Goal: Transaction & Acquisition: Obtain resource

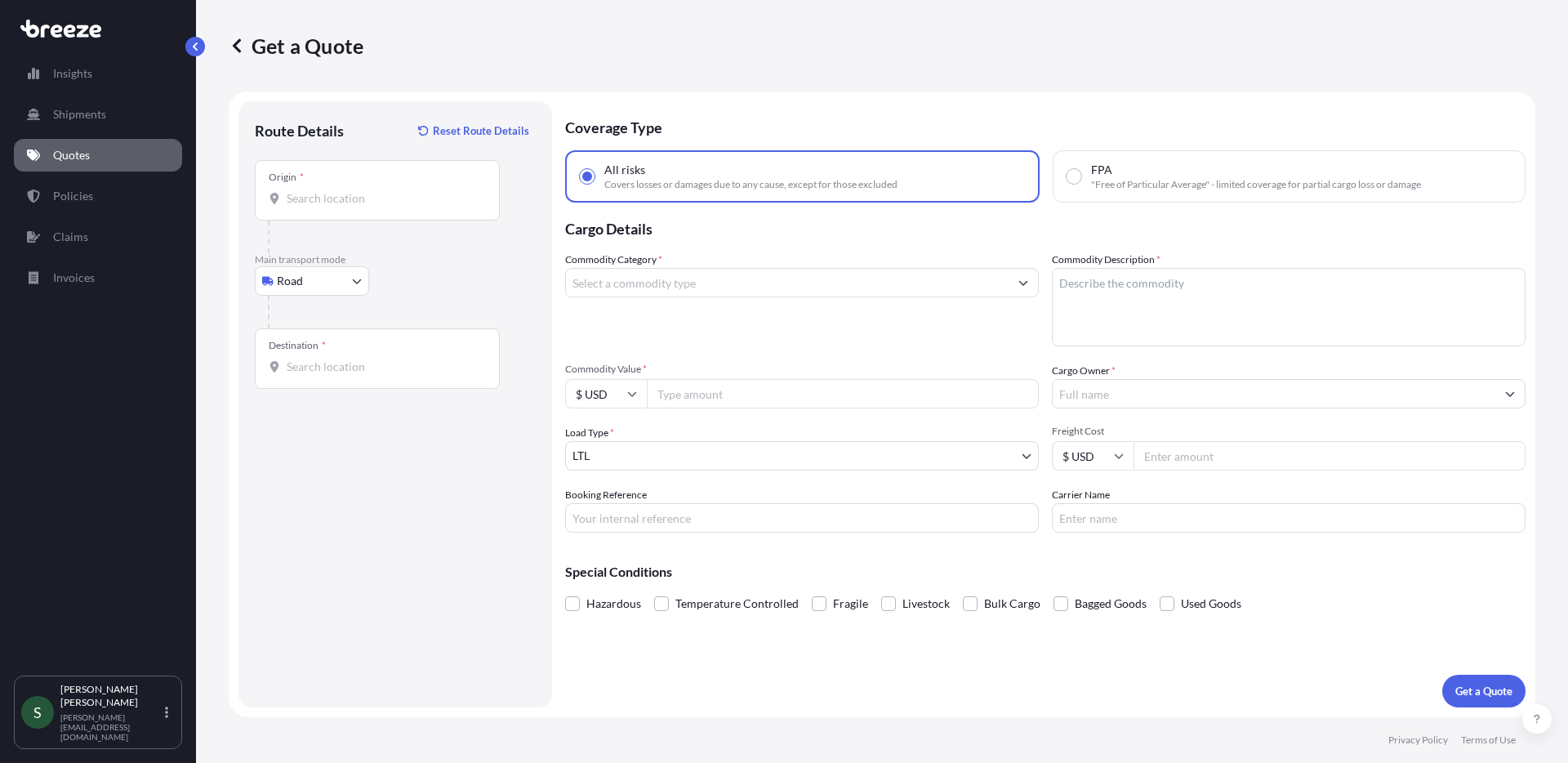
select select "Road"
select select "1"
click at [328, 195] on input "Origin *" at bounding box center [383, 198] width 193 height 17
click at [365, 205] on input "Origin *" at bounding box center [383, 198] width 193 height 17
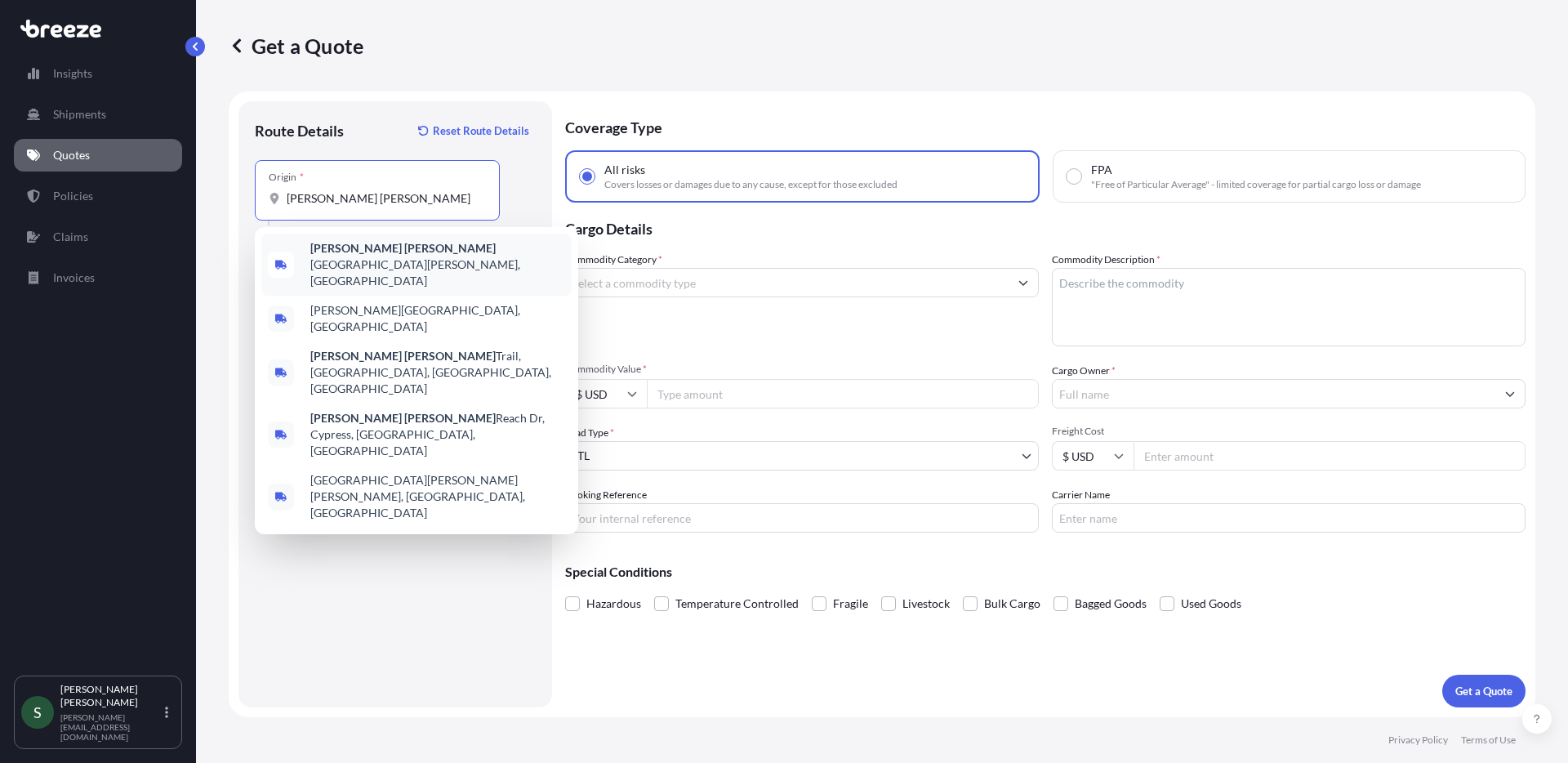
click at [378, 253] on span "[PERSON_NAME][GEOGRAPHIC_DATA][PERSON_NAME][PERSON_NAME], [GEOGRAPHIC_DATA]" at bounding box center [438, 265] width 255 height 49
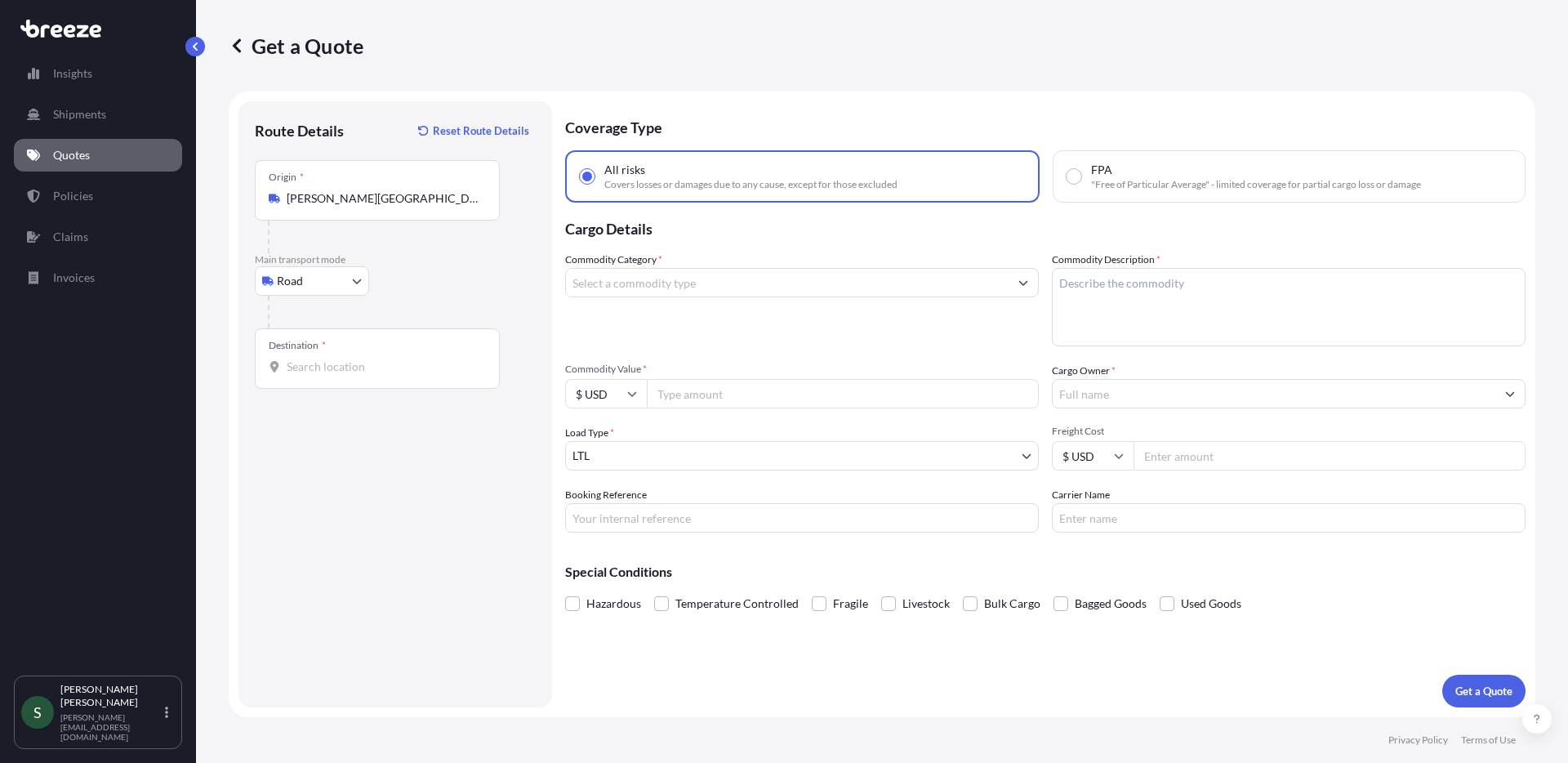
click at [387, 206] on div "Origin * [PERSON_NAME][GEOGRAPHIC_DATA][PERSON_NAME], [GEOGRAPHIC_DATA], [GEOGR…" at bounding box center [378, 190] width 245 height 60
click at [387, 206] on input "[PERSON_NAME][GEOGRAPHIC_DATA][PERSON_NAME][PERSON_NAME], [GEOGRAPHIC_DATA]" at bounding box center [383, 198] width 193 height 17
click at [387, 206] on div "Origin * [PERSON_NAME][GEOGRAPHIC_DATA][PERSON_NAME], [GEOGRAPHIC_DATA], [GEOGR…" at bounding box center [378, 190] width 245 height 60
click at [387, 206] on input "[PERSON_NAME][GEOGRAPHIC_DATA][PERSON_NAME][PERSON_NAME], [GEOGRAPHIC_DATA]" at bounding box center [383, 198] width 193 height 17
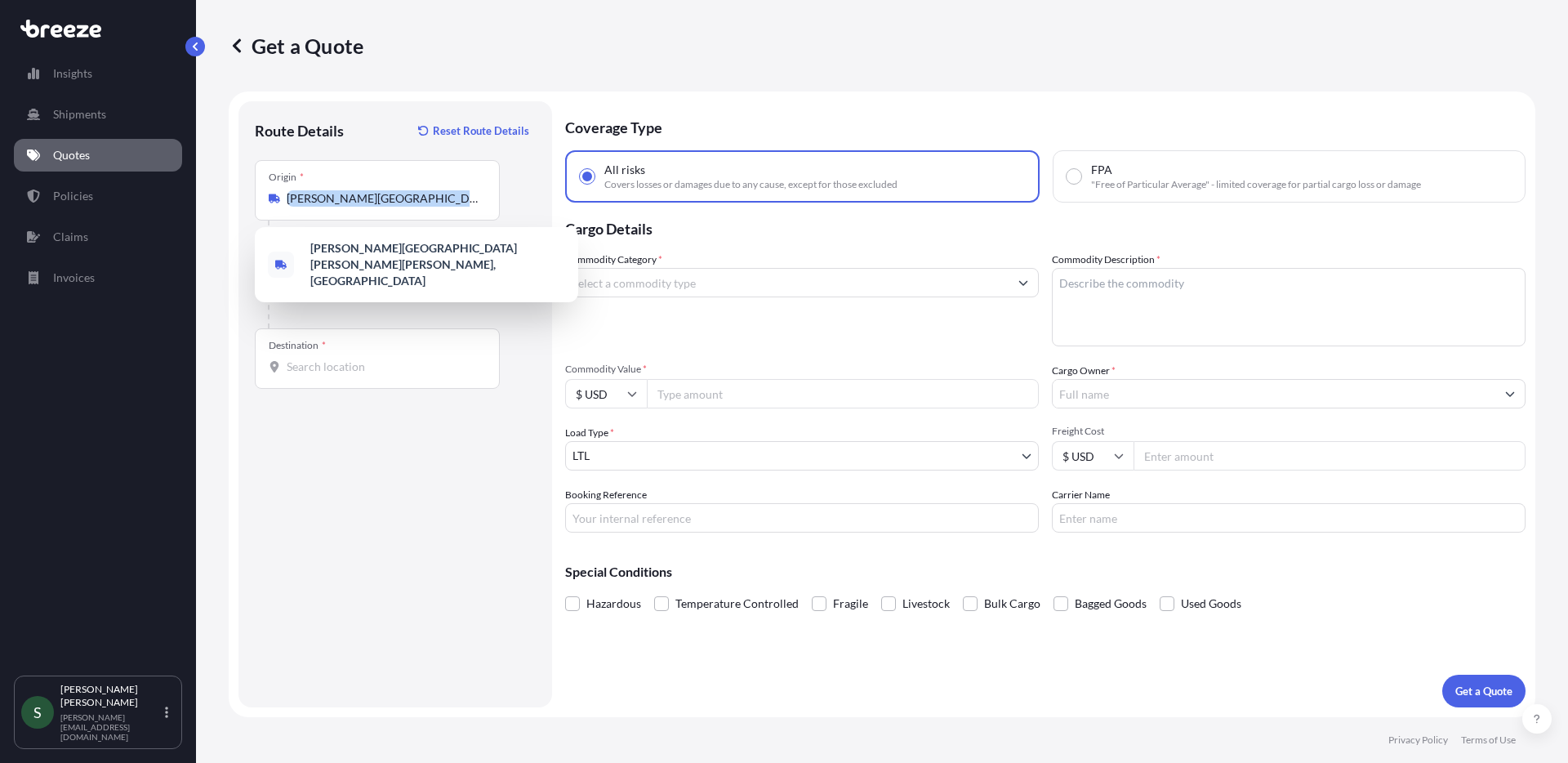
click at [387, 206] on div "Origin * [PERSON_NAME][GEOGRAPHIC_DATA][PERSON_NAME], [GEOGRAPHIC_DATA], [GEOGR…" at bounding box center [378, 190] width 245 height 60
click at [387, 206] on input "[PERSON_NAME][GEOGRAPHIC_DATA][PERSON_NAME][PERSON_NAME], [GEOGRAPHIC_DATA]" at bounding box center [383, 198] width 193 height 17
click at [401, 193] on input "[PERSON_NAME][GEOGRAPHIC_DATA][PERSON_NAME][PERSON_NAME], [GEOGRAPHIC_DATA]" at bounding box center [383, 198] width 193 height 17
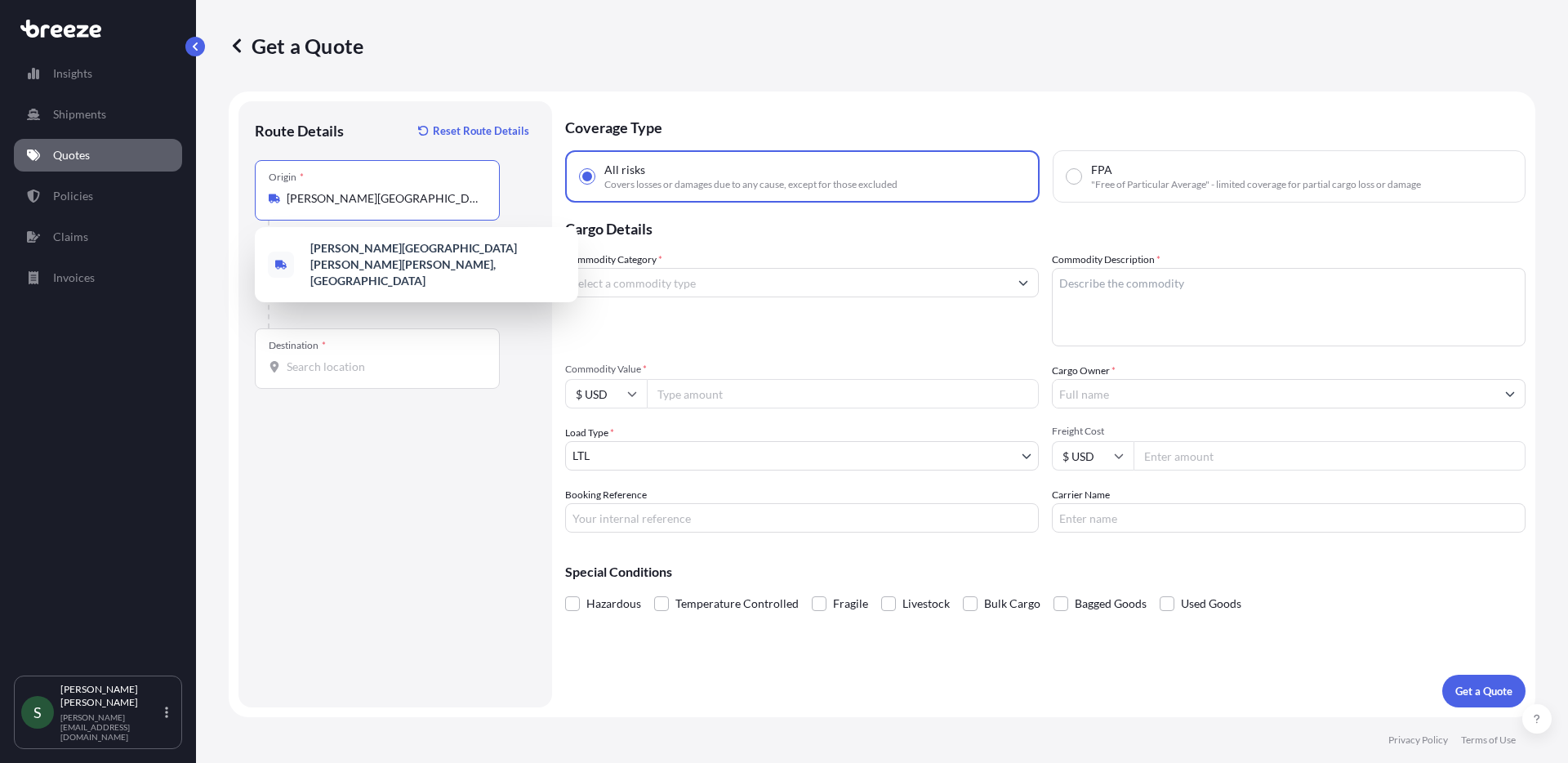
click at [401, 193] on input "[PERSON_NAME][GEOGRAPHIC_DATA][PERSON_NAME][PERSON_NAME], [GEOGRAPHIC_DATA]" at bounding box center [383, 198] width 193 height 17
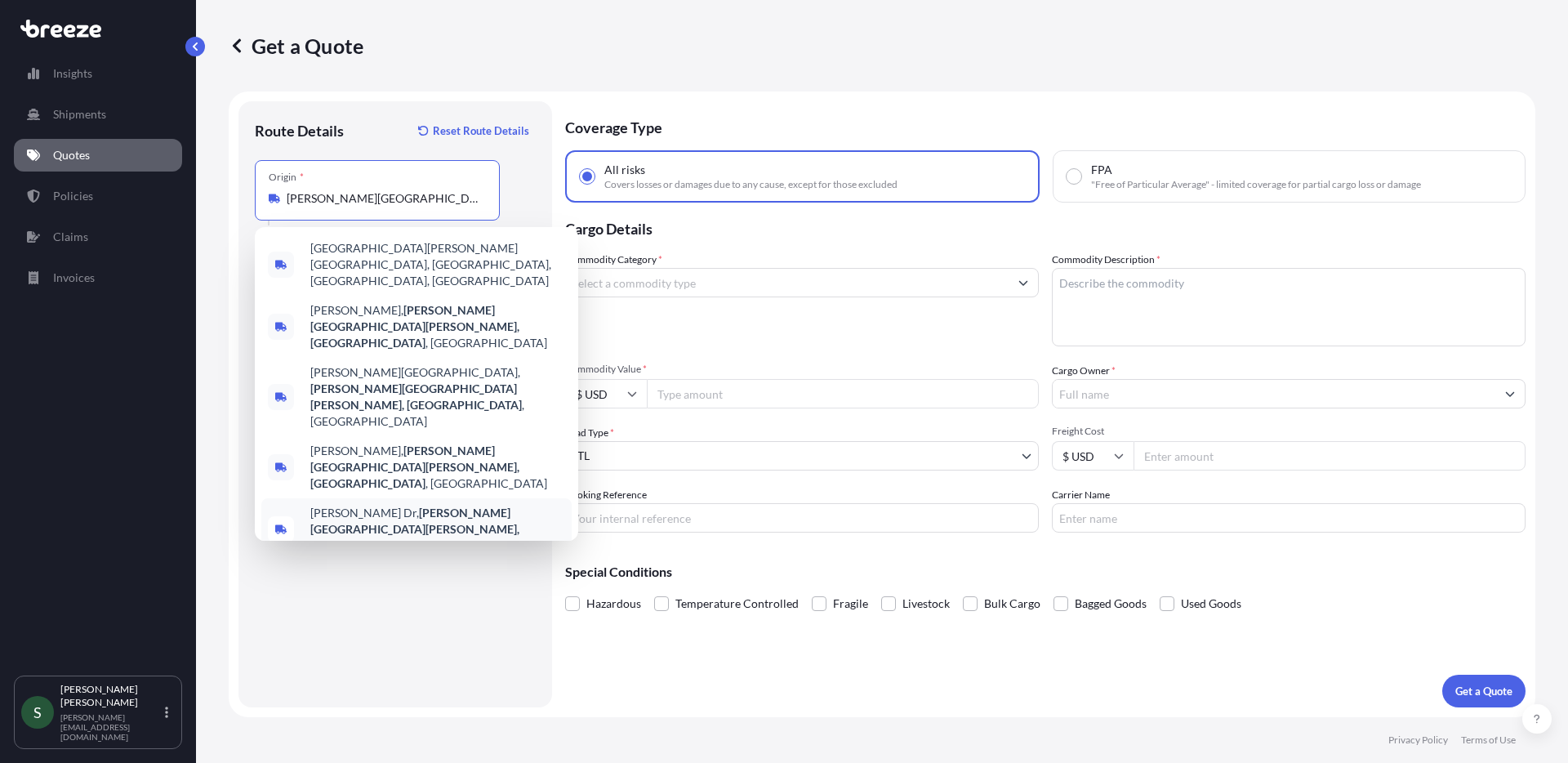
click at [344, 541] on div "Route Details Reset Route Details Place of loading Road Road Rail Origin * [PER…" at bounding box center [395, 404] width 281 height 573
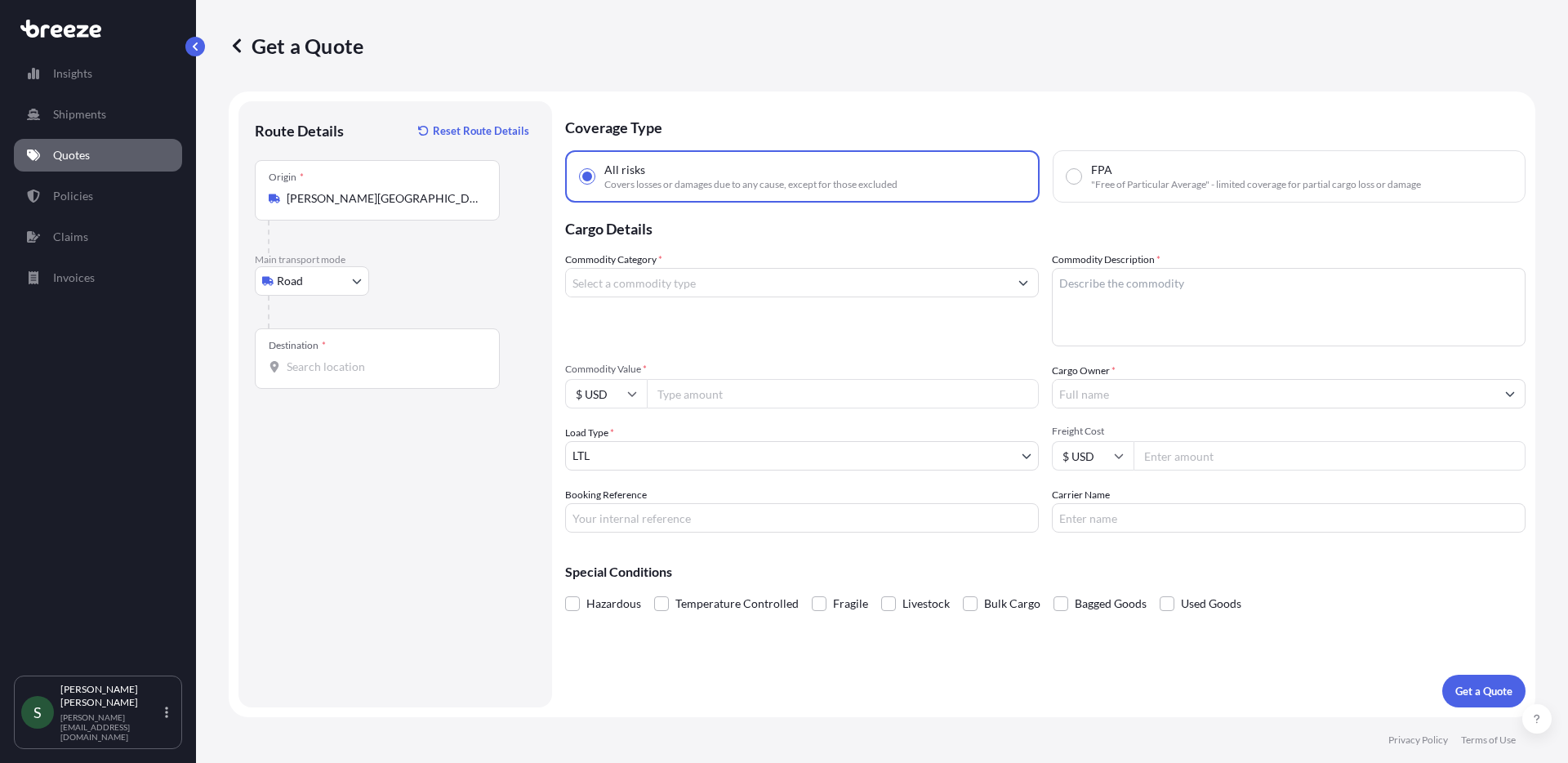
click at [412, 200] on input "[PERSON_NAME][GEOGRAPHIC_DATA][PERSON_NAME][PERSON_NAME], [GEOGRAPHIC_DATA]" at bounding box center [383, 198] width 193 height 17
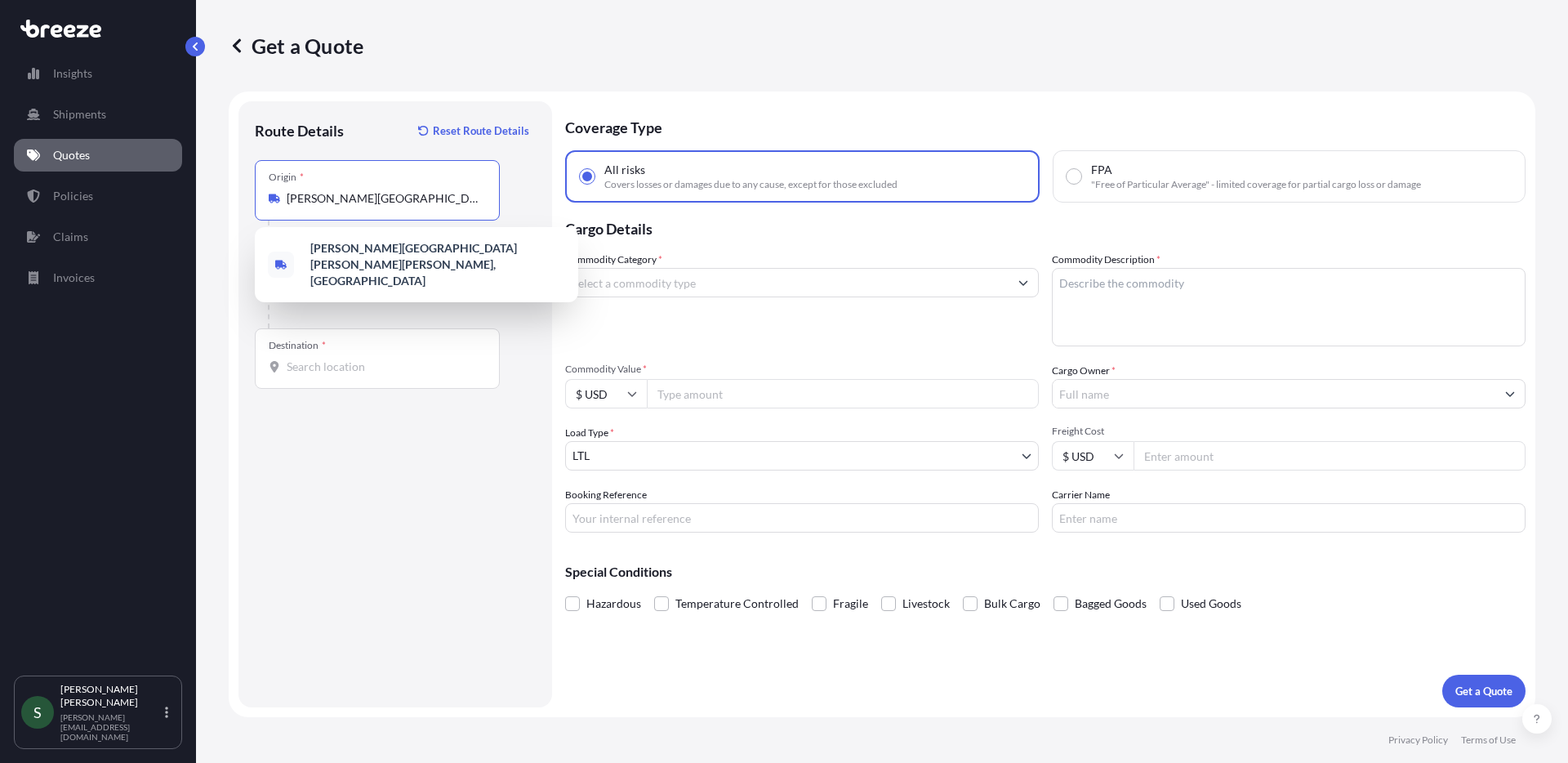
click at [412, 200] on input "[PERSON_NAME][GEOGRAPHIC_DATA][PERSON_NAME][PERSON_NAME], [GEOGRAPHIC_DATA]" at bounding box center [383, 198] width 193 height 17
click at [411, 693] on div "Route Details Reset Route Details Place of loading Road Road Rail Origin * [PER…" at bounding box center [395, 404] width 313 height 606
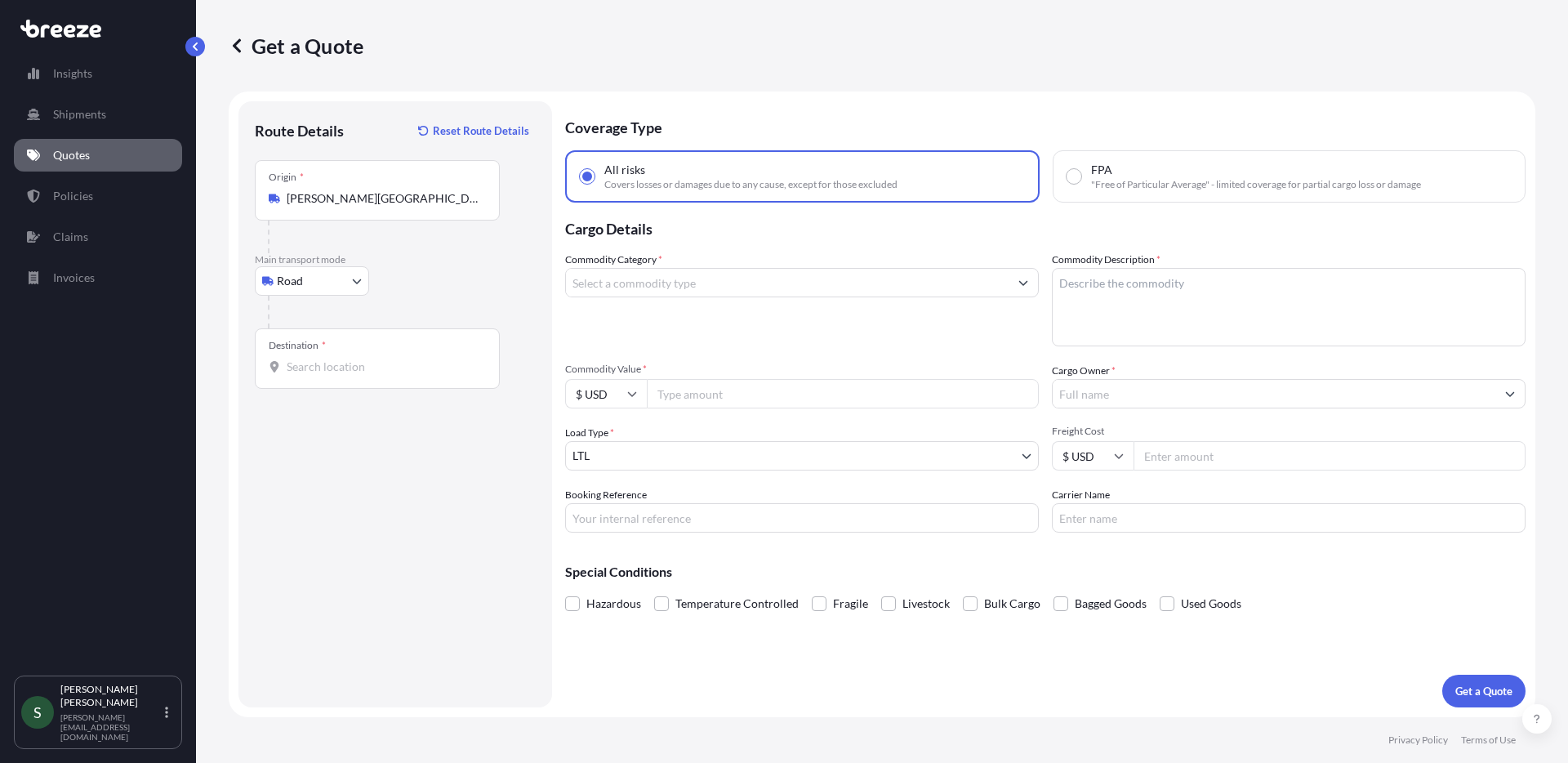
click at [403, 203] on input "[PERSON_NAME][GEOGRAPHIC_DATA][PERSON_NAME][PERSON_NAME], [GEOGRAPHIC_DATA]" at bounding box center [383, 198] width 193 height 17
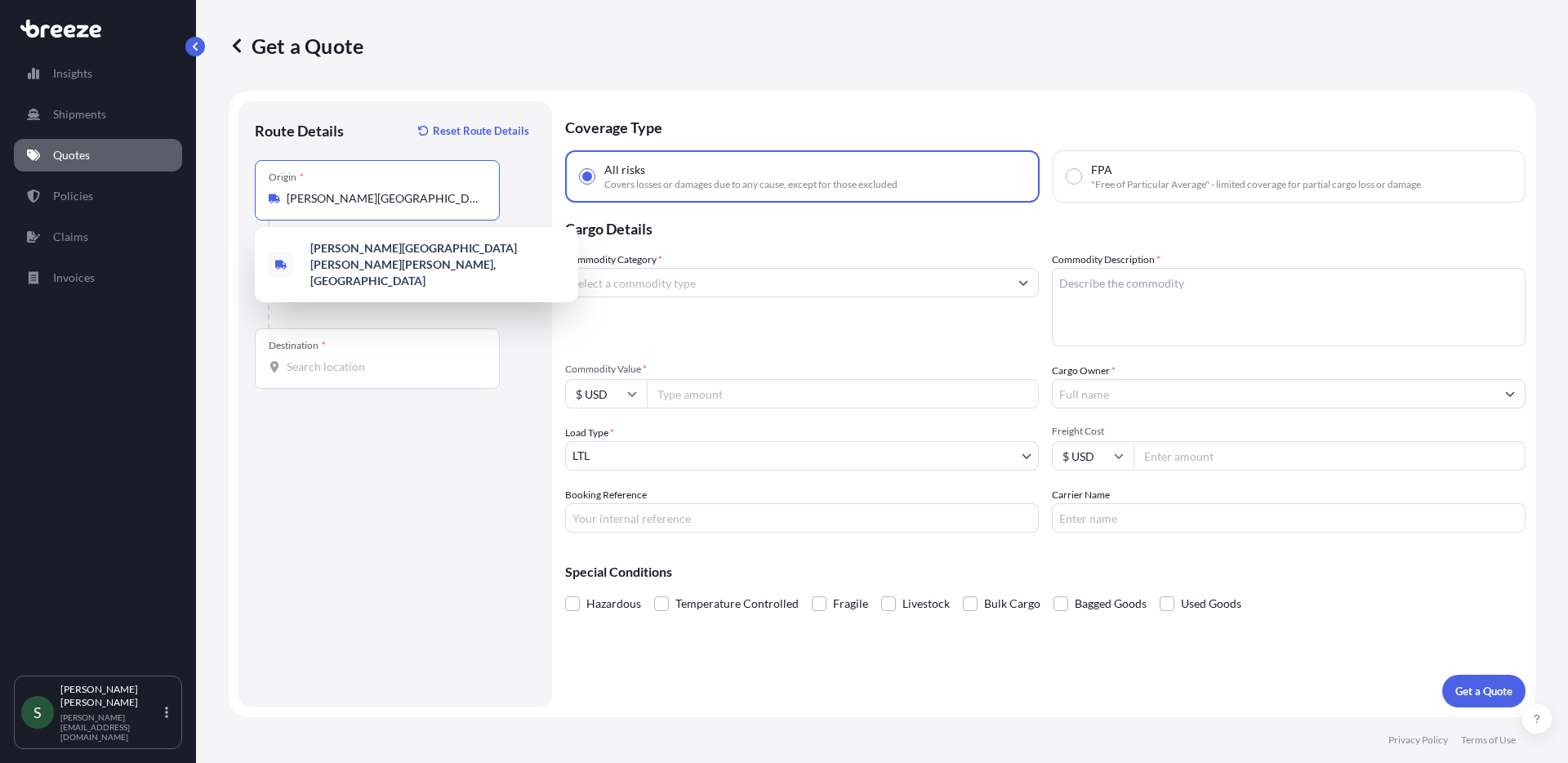
click at [403, 203] on input "[PERSON_NAME][GEOGRAPHIC_DATA][PERSON_NAME][PERSON_NAME], [GEOGRAPHIC_DATA]" at bounding box center [383, 198] width 193 height 17
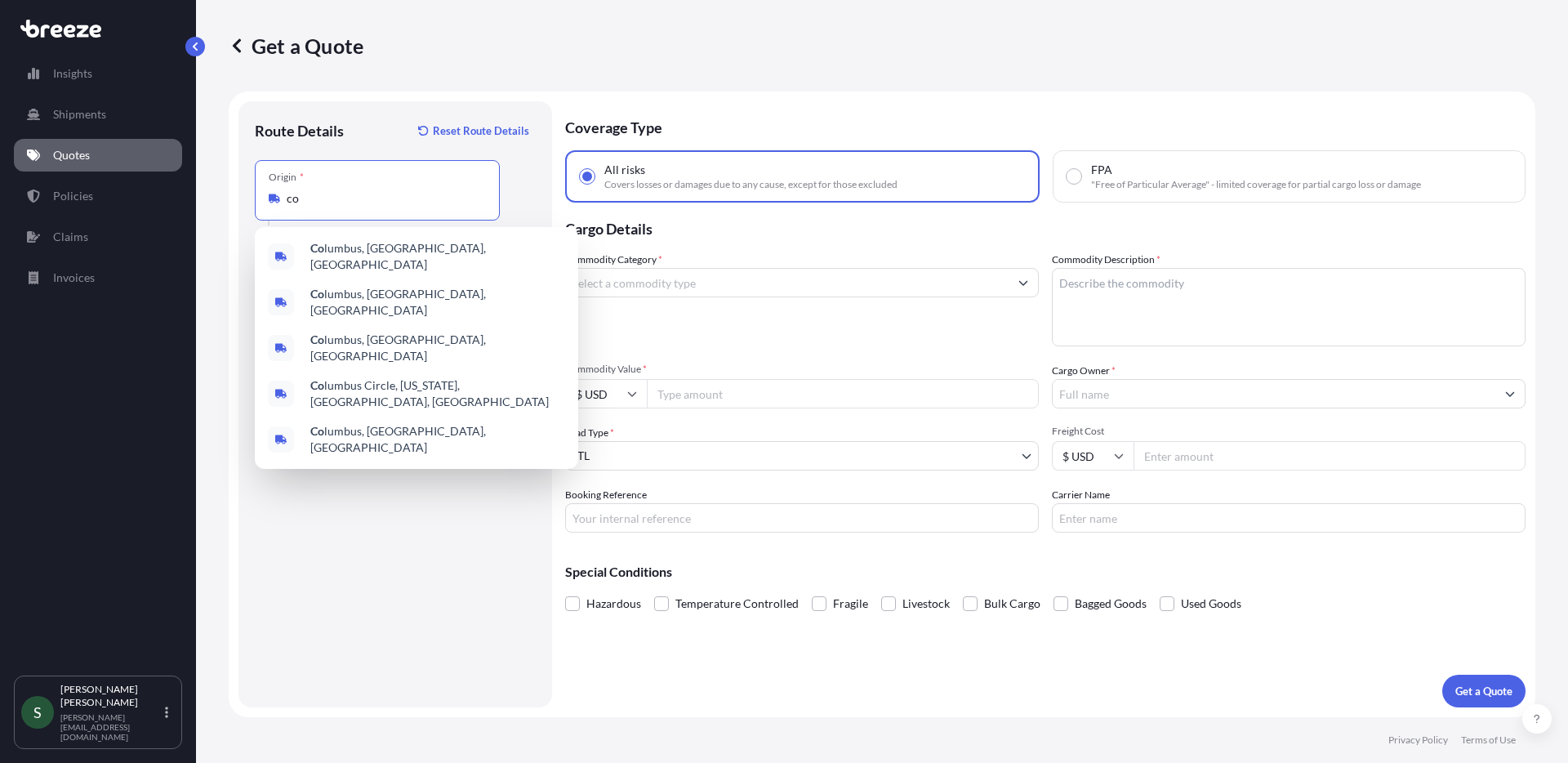
type input "c"
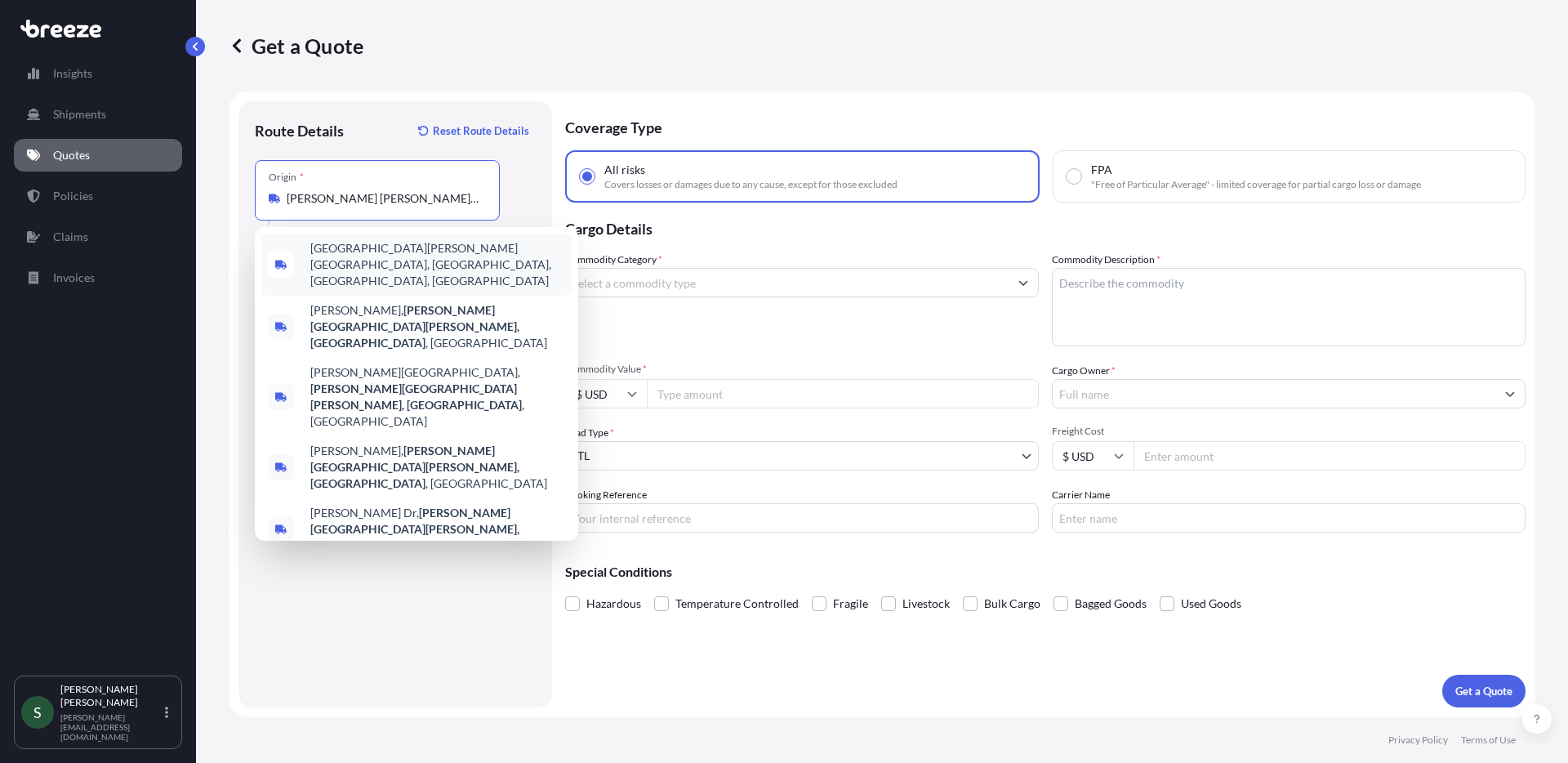
click at [289, 199] on input "[PERSON_NAME] [PERSON_NAME], [GEOGRAPHIC_DATA]" at bounding box center [383, 198] width 193 height 17
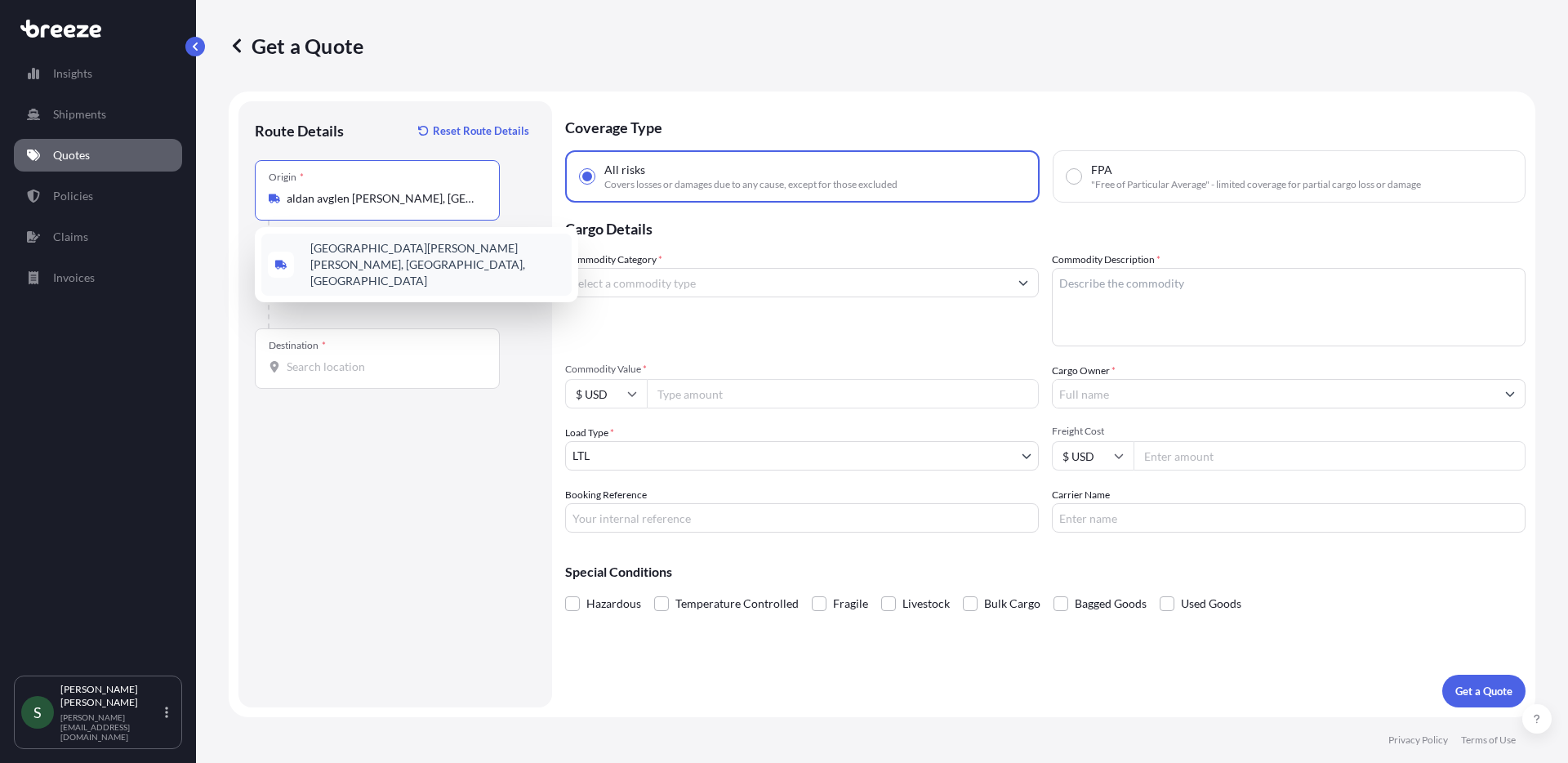
click at [358, 260] on span "[GEOGRAPHIC_DATA][PERSON_NAME][PERSON_NAME], [GEOGRAPHIC_DATA], [GEOGRAPHIC_DAT…" at bounding box center [438, 265] width 255 height 49
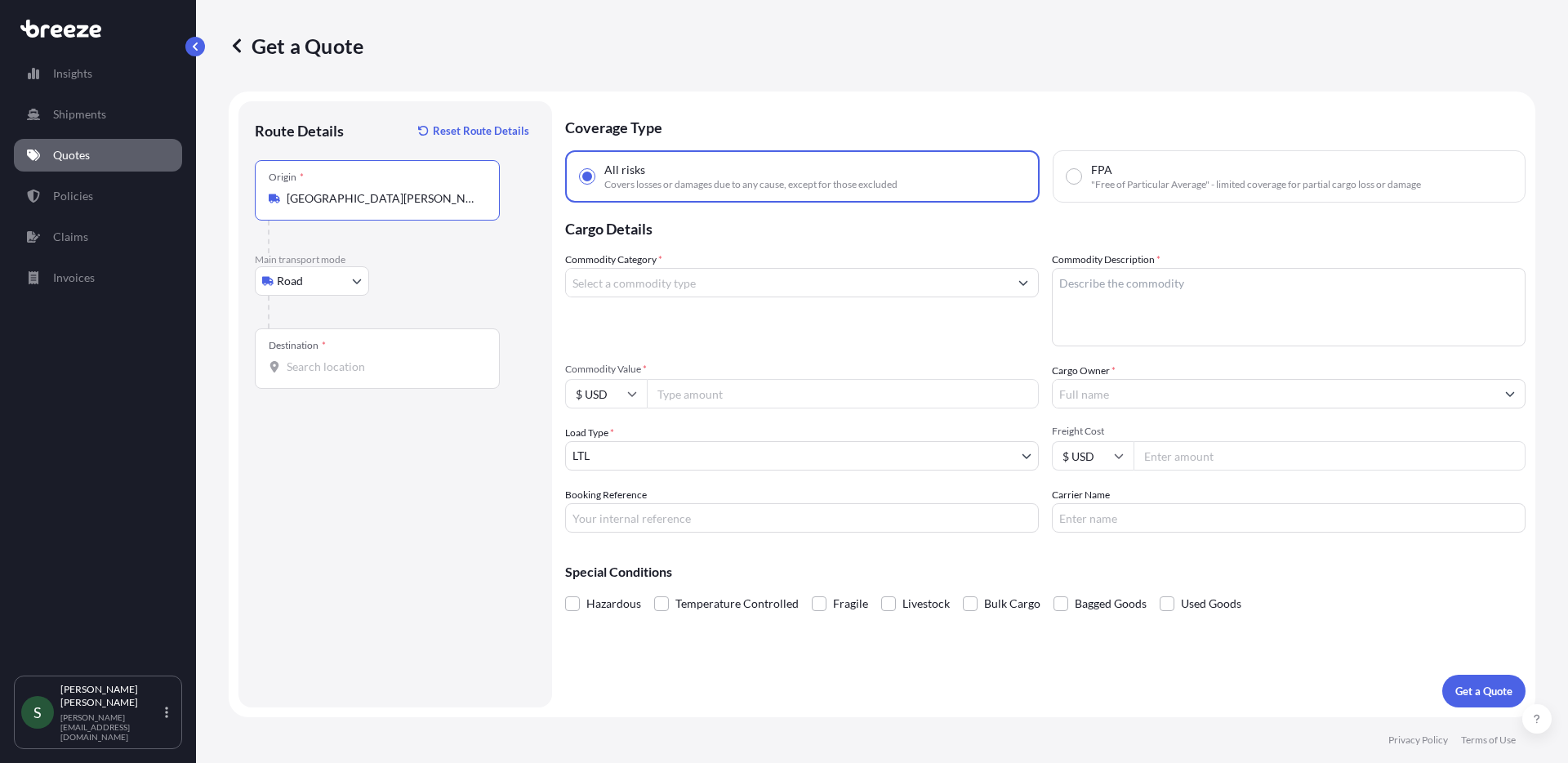
type input "[GEOGRAPHIC_DATA][PERSON_NAME][PERSON_NAME], [GEOGRAPHIC_DATA], [GEOGRAPHIC_DAT…"
click at [332, 370] on input "Destination *" at bounding box center [383, 366] width 193 height 17
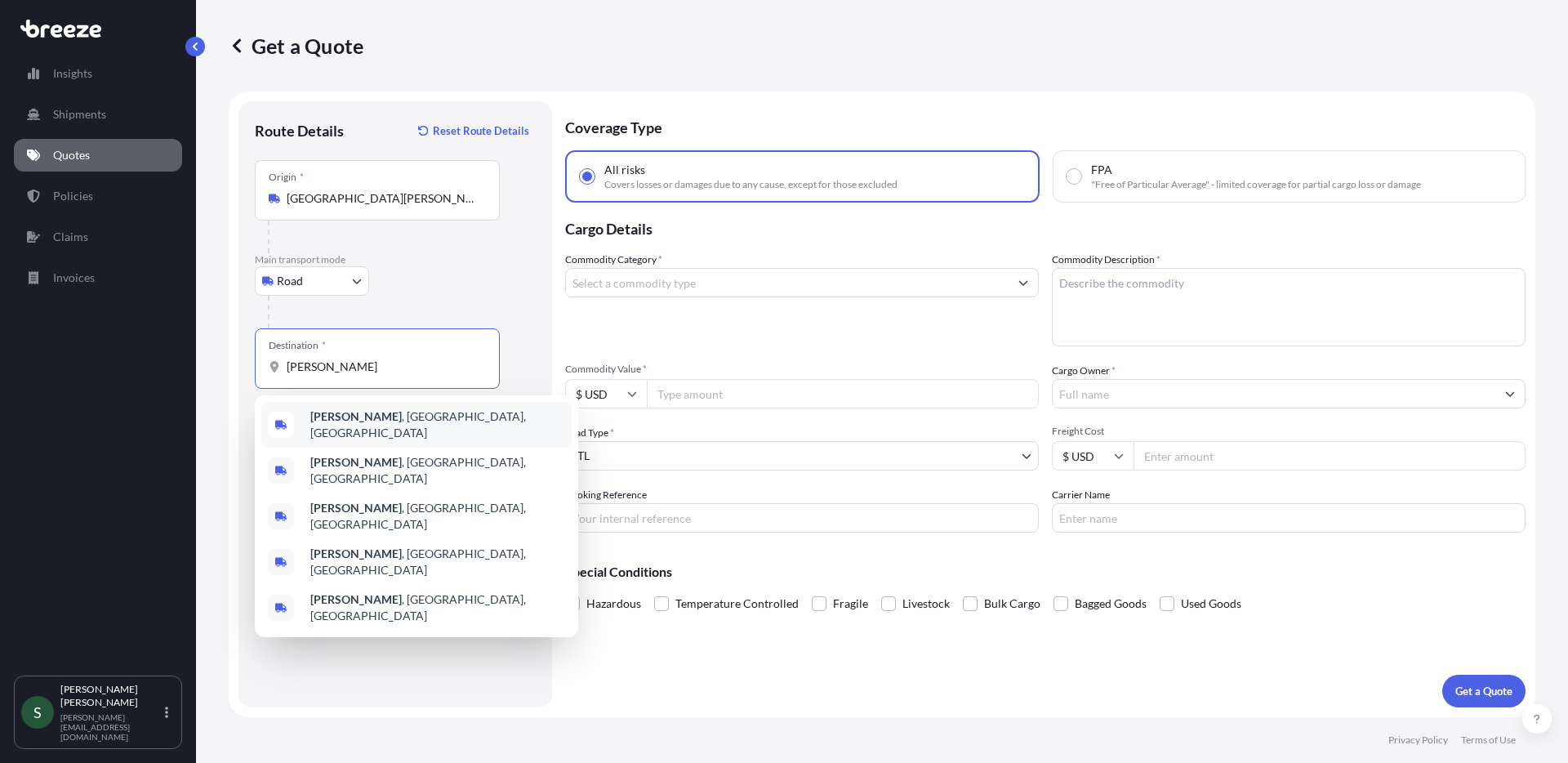
click at [373, 422] on span "[PERSON_NAME] , [GEOGRAPHIC_DATA], [GEOGRAPHIC_DATA]" at bounding box center [438, 424] width 255 height 33
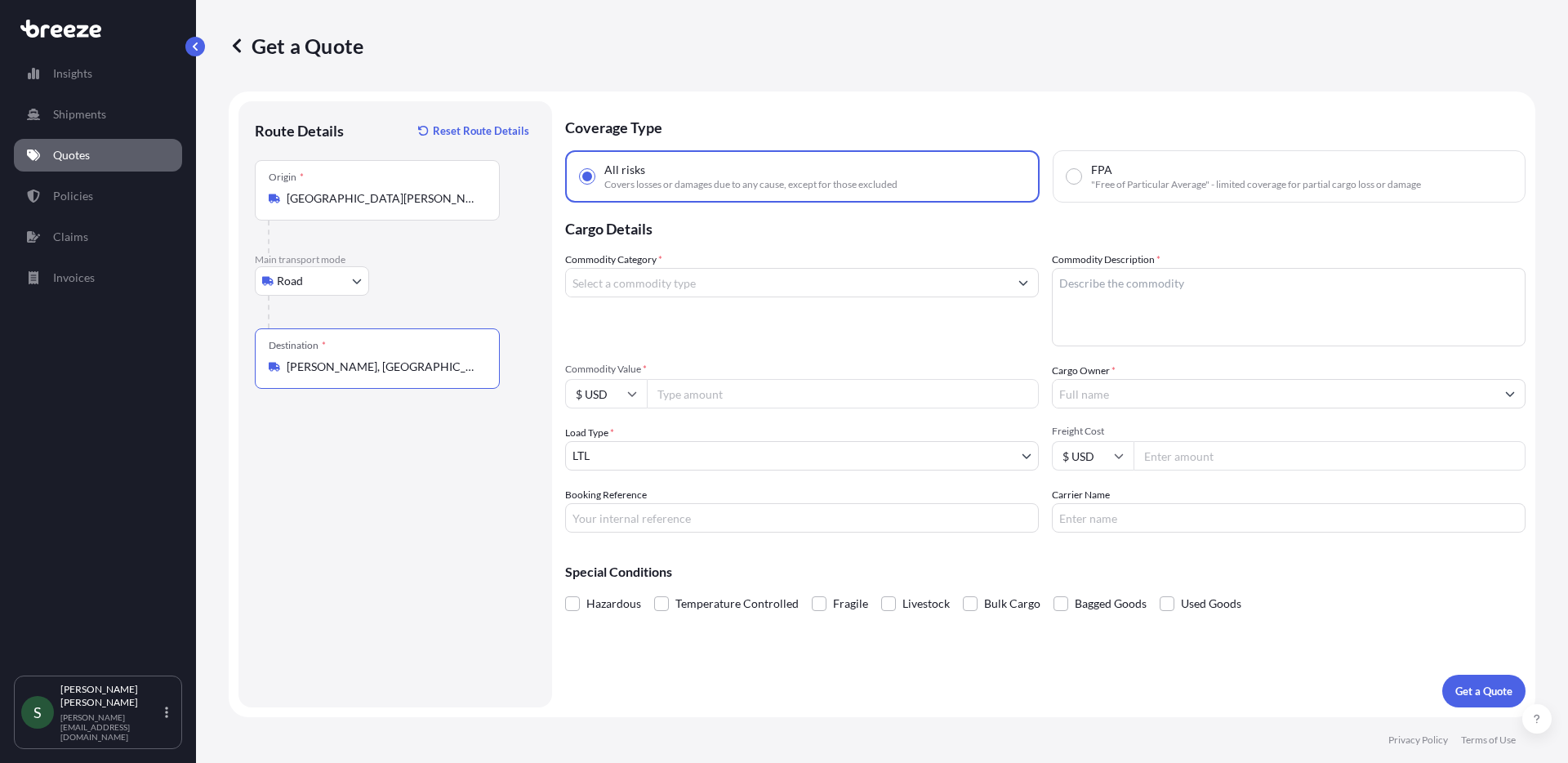
type input "[PERSON_NAME], [GEOGRAPHIC_DATA], [GEOGRAPHIC_DATA]"
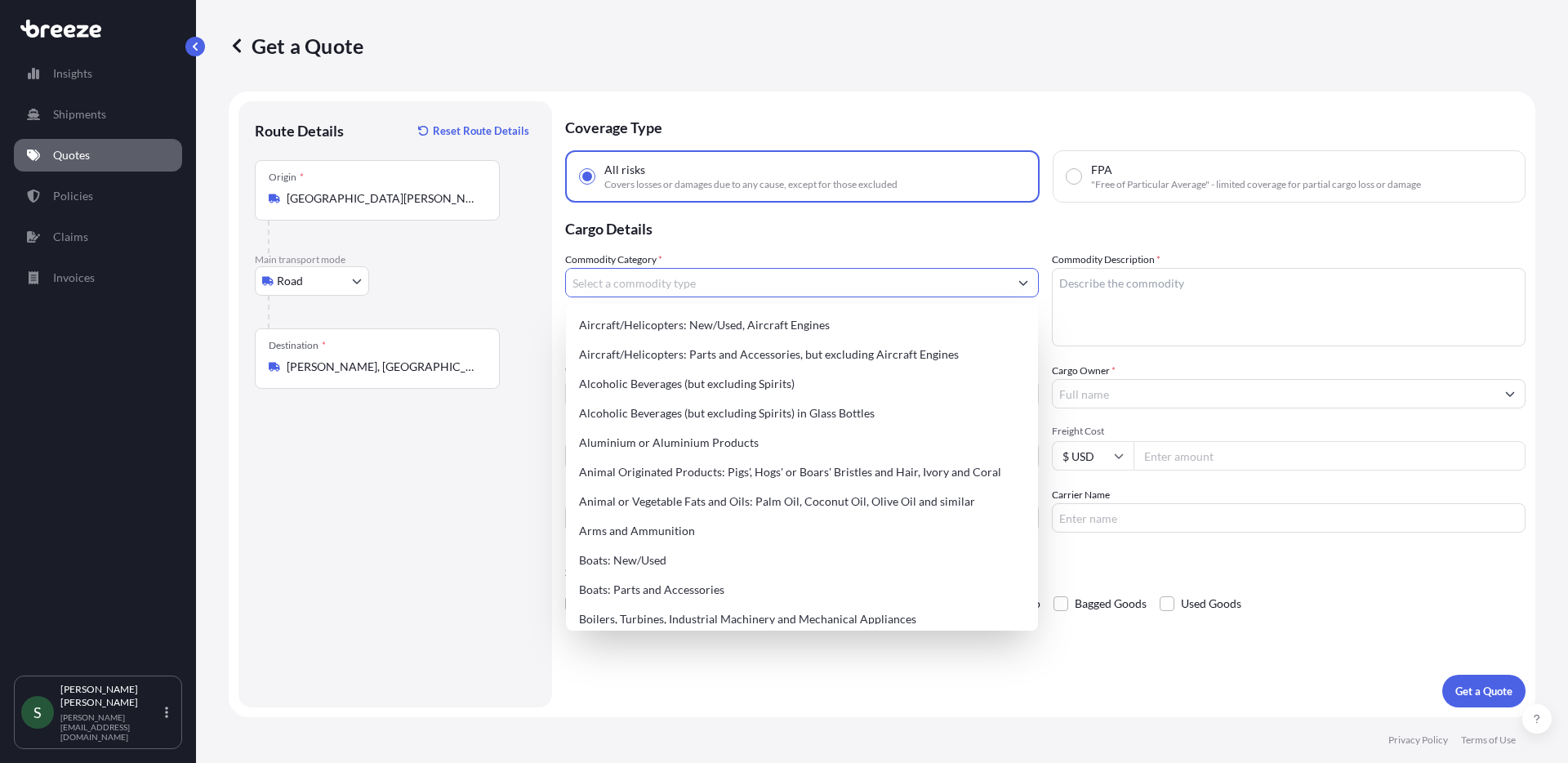
click at [642, 274] on input "Commodity Category *" at bounding box center [786, 282] width 443 height 29
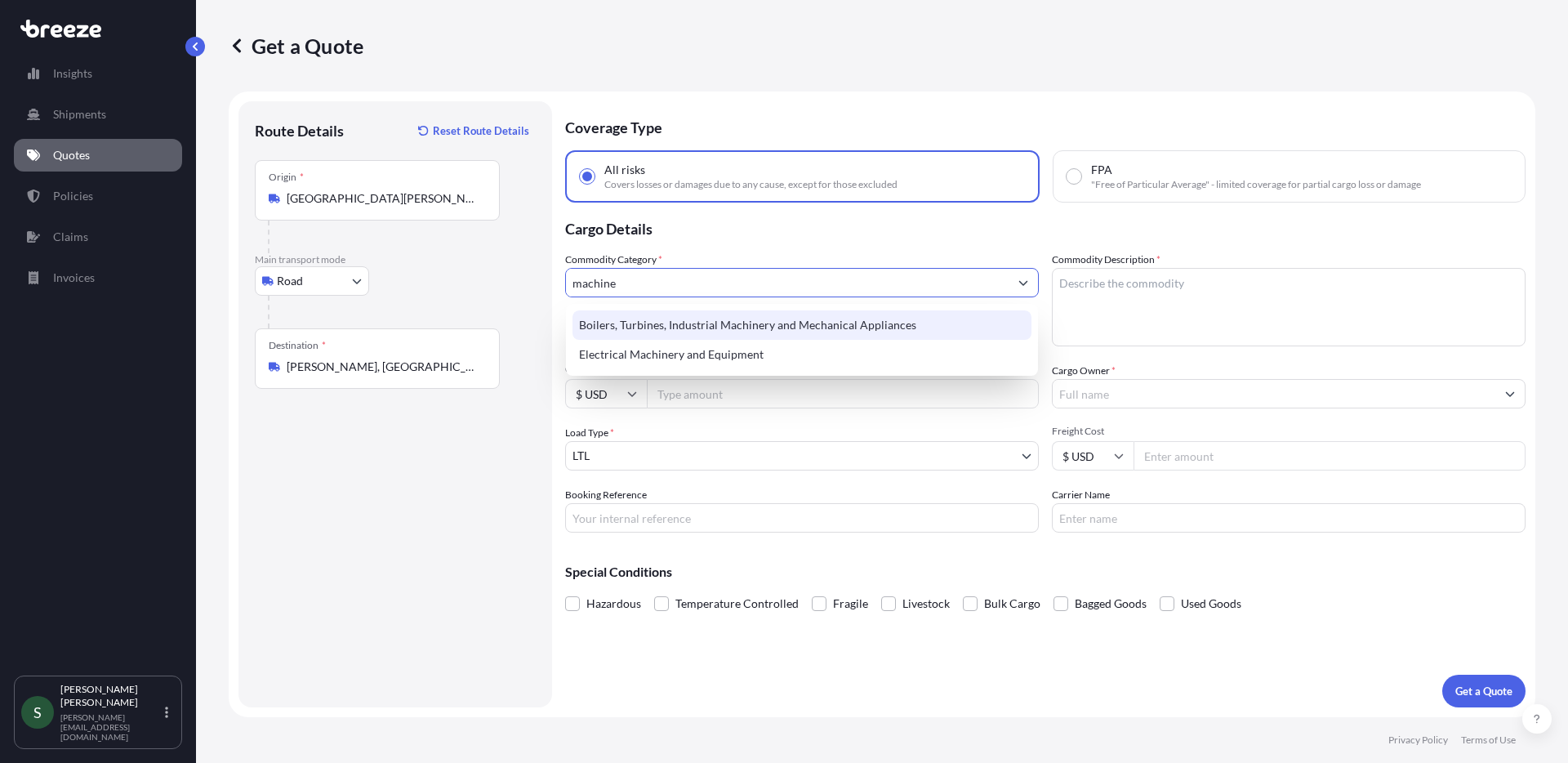
click at [826, 327] on div "Boilers, Turbines, Industrial Machinery and Mechanical Appliances" at bounding box center [802, 325] width 459 height 29
type input "Boilers, Turbines, Industrial Machinery and Mechanical Appliances"
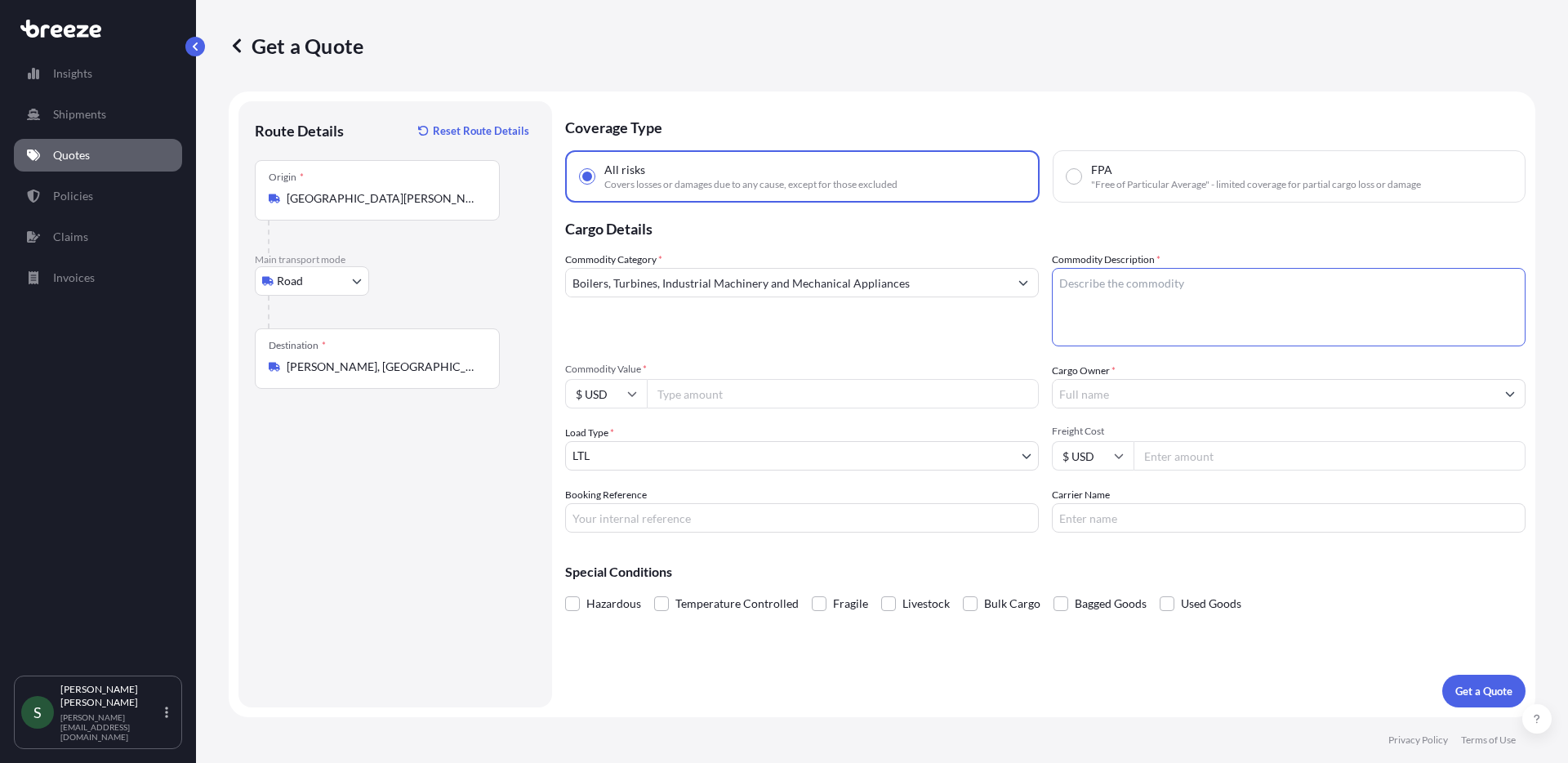
click at [1183, 324] on textarea "Commodity Description *" at bounding box center [1289, 307] width 474 height 79
type textarea "Machine Parts"
click at [790, 385] on input "Commodity Value *" at bounding box center [842, 393] width 392 height 29
click at [1098, 395] on input "Cargo Owner *" at bounding box center [1273, 393] width 443 height 29
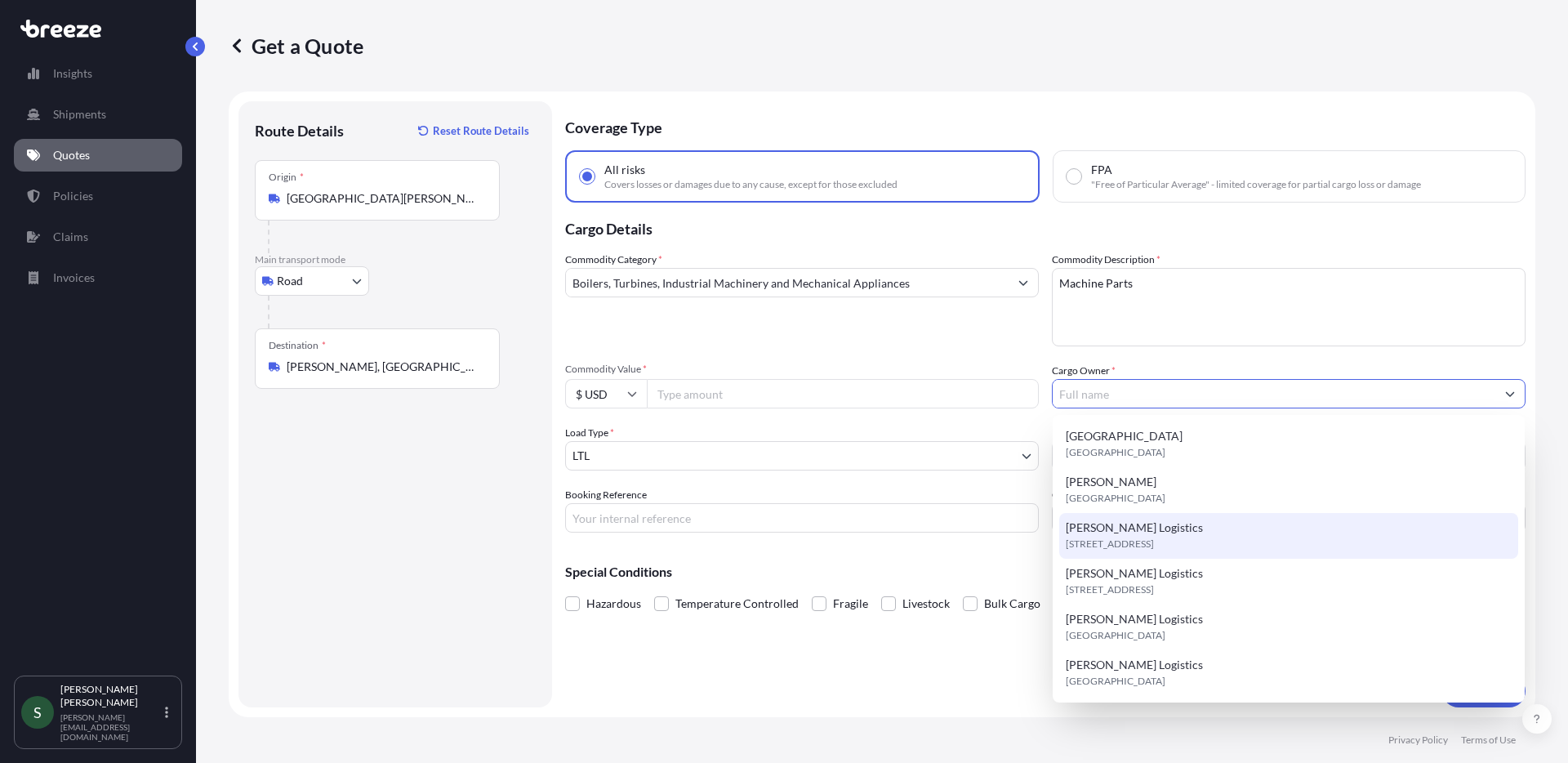
click at [1134, 536] on span "[STREET_ADDRESS]" at bounding box center [1110, 543] width 89 height 17
type input "[PERSON_NAME] Logistics"
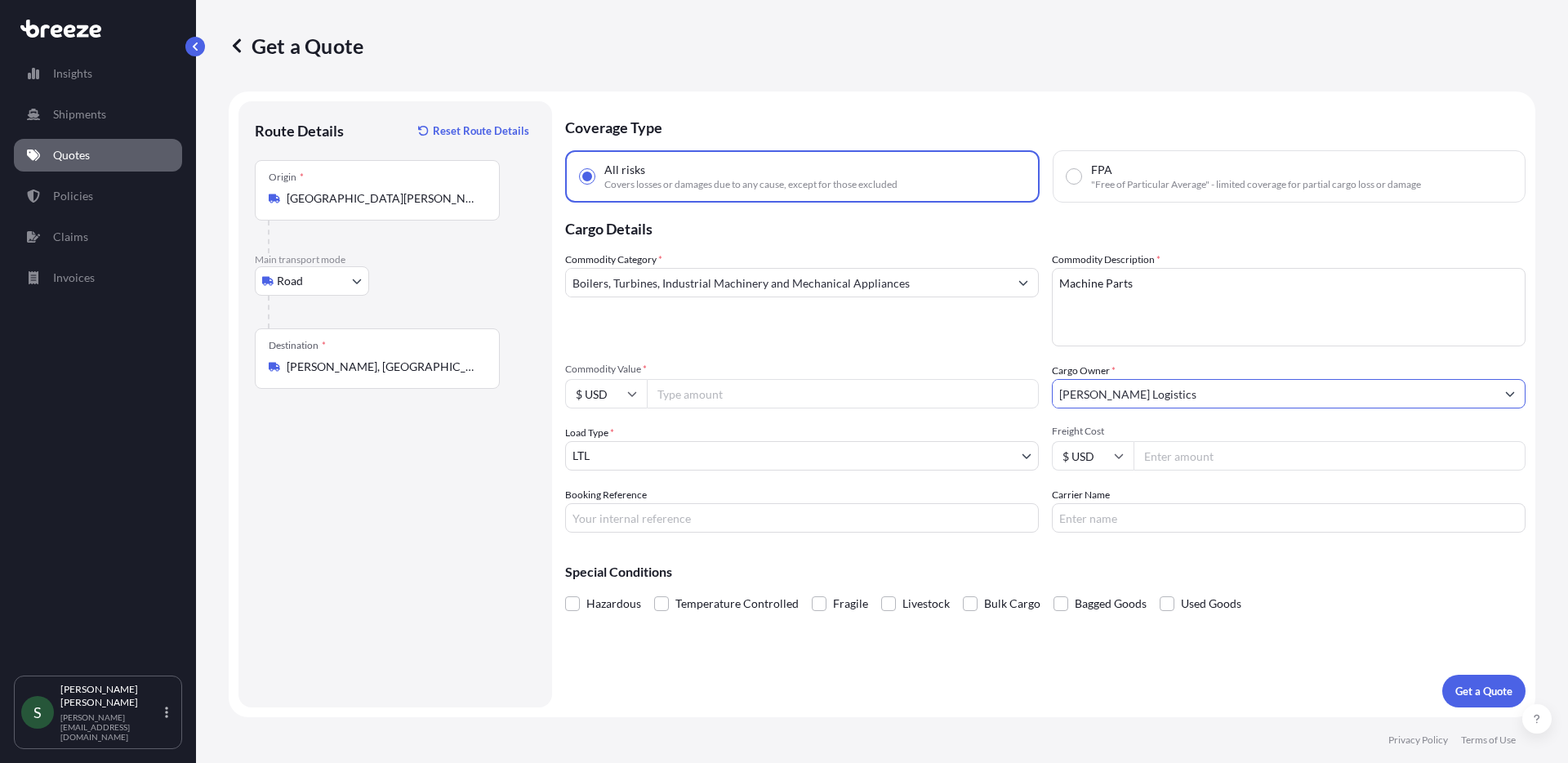
drag, startPoint x: 878, startPoint y: 677, endPoint x: 900, endPoint y: 676, distance: 22.0
click at [879, 677] on div "Coverage Type All risks Covers losses or damages due to any cause, except for t…" at bounding box center [1045, 404] width 961 height 606
click at [1179, 450] on input "Freight Cost" at bounding box center [1330, 455] width 392 height 29
click at [1144, 455] on input "Freight Cost" at bounding box center [1330, 455] width 392 height 29
type input "151.18"
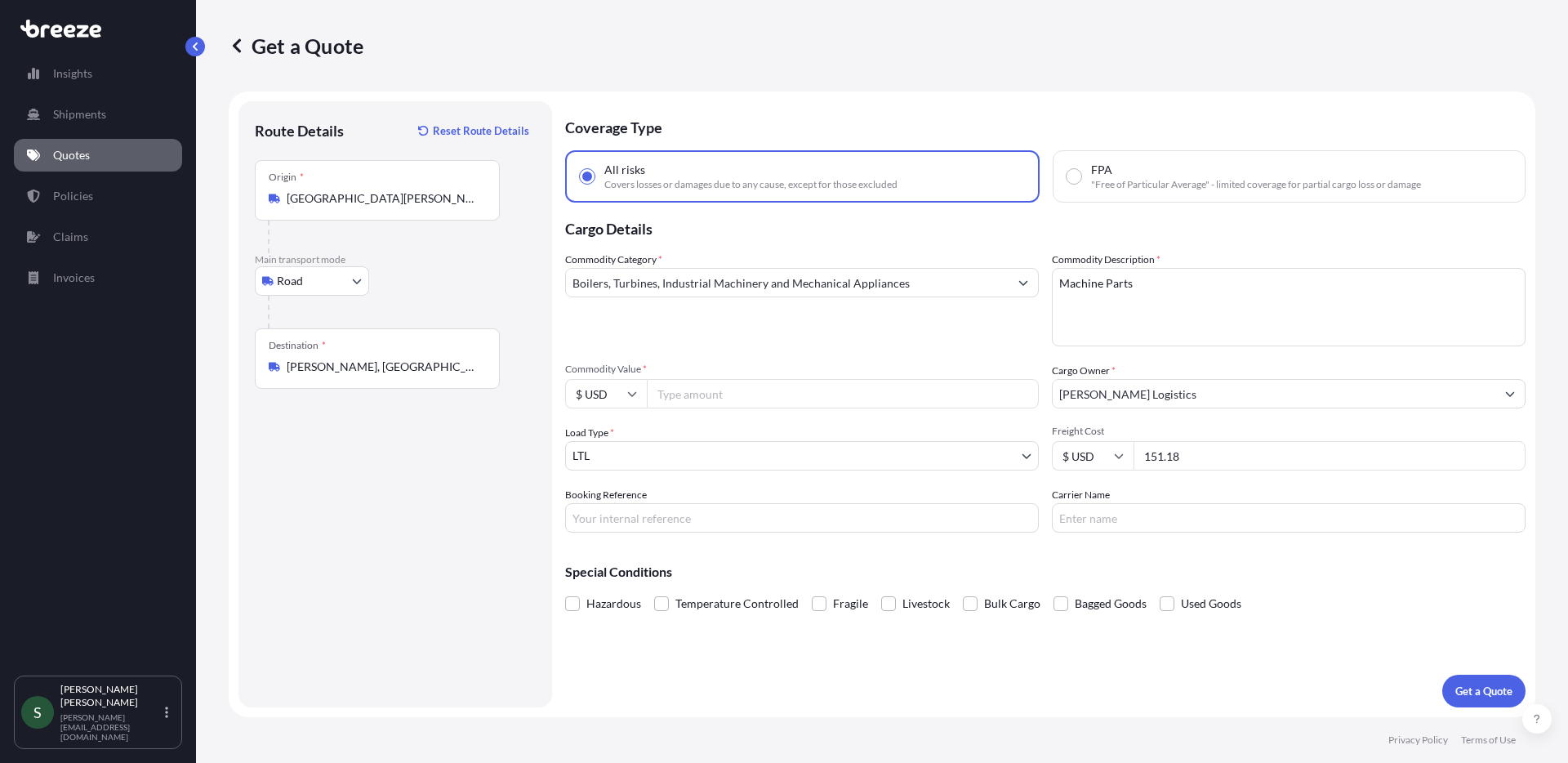
click at [1138, 506] on input "Carrier Name" at bounding box center [1289, 518] width 474 height 29
type input "XPO"
click at [748, 503] on input "Booking Reference" at bounding box center [802, 518] width 474 height 29
type input "SPG 176120/177006/ PO# 251078-010"
click at [768, 400] on input "Commodity Value *" at bounding box center [842, 393] width 392 height 29
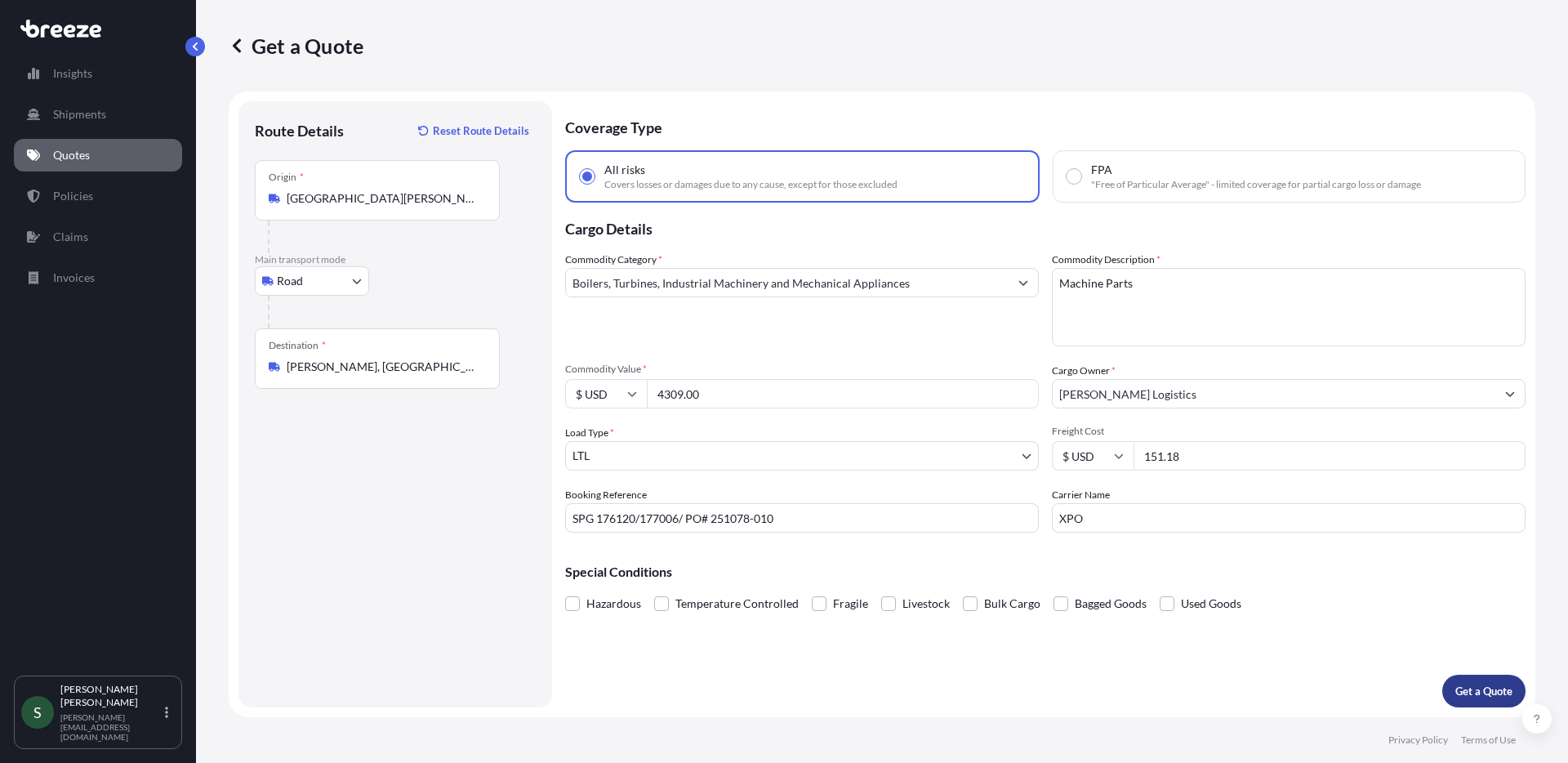
type input "4309.00"
click at [1499, 686] on p "Get a Quote" at bounding box center [1483, 690] width 57 height 17
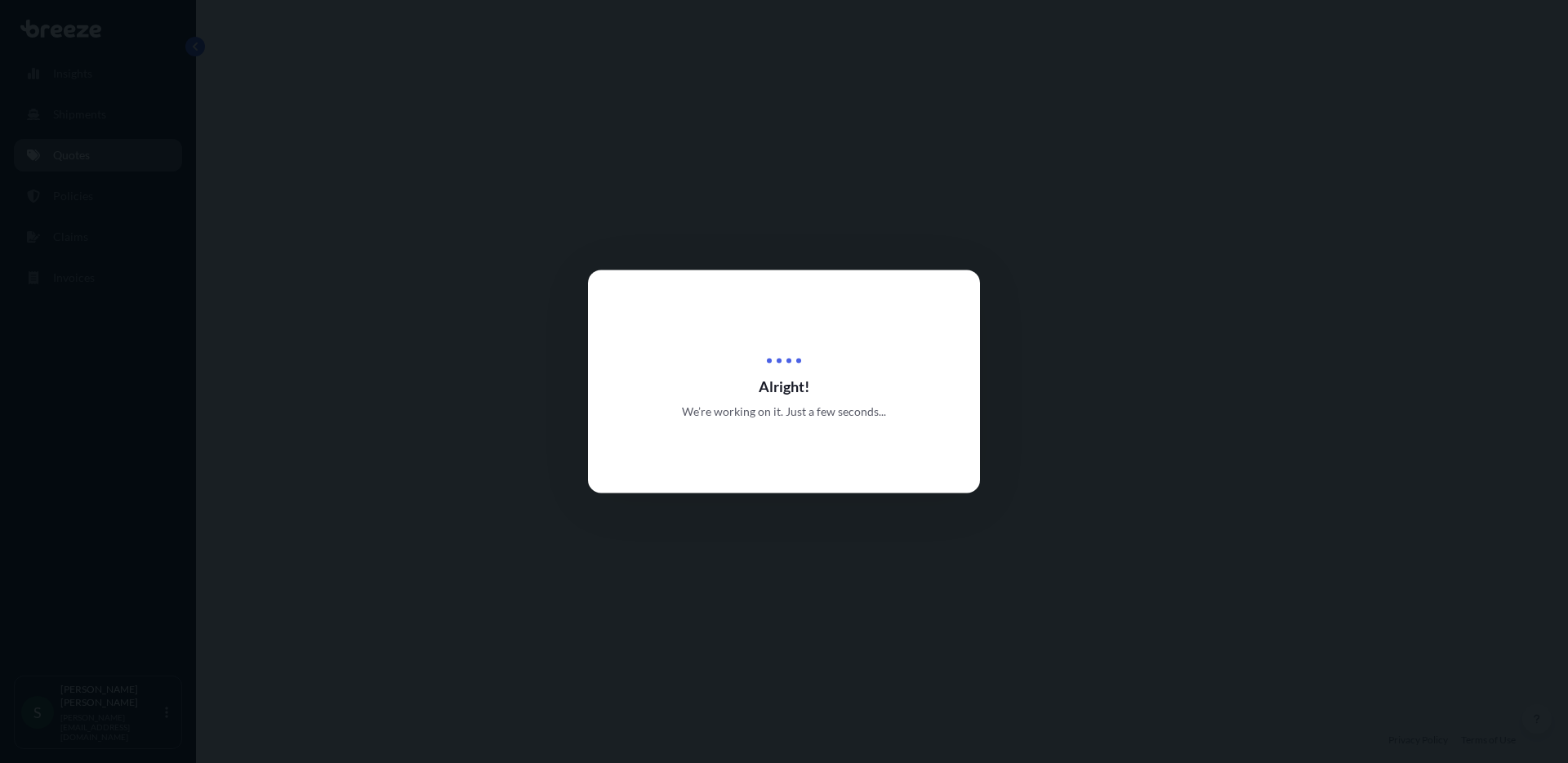
select select "Road"
select select "1"
